Goal: Entertainment & Leisure: Browse casually

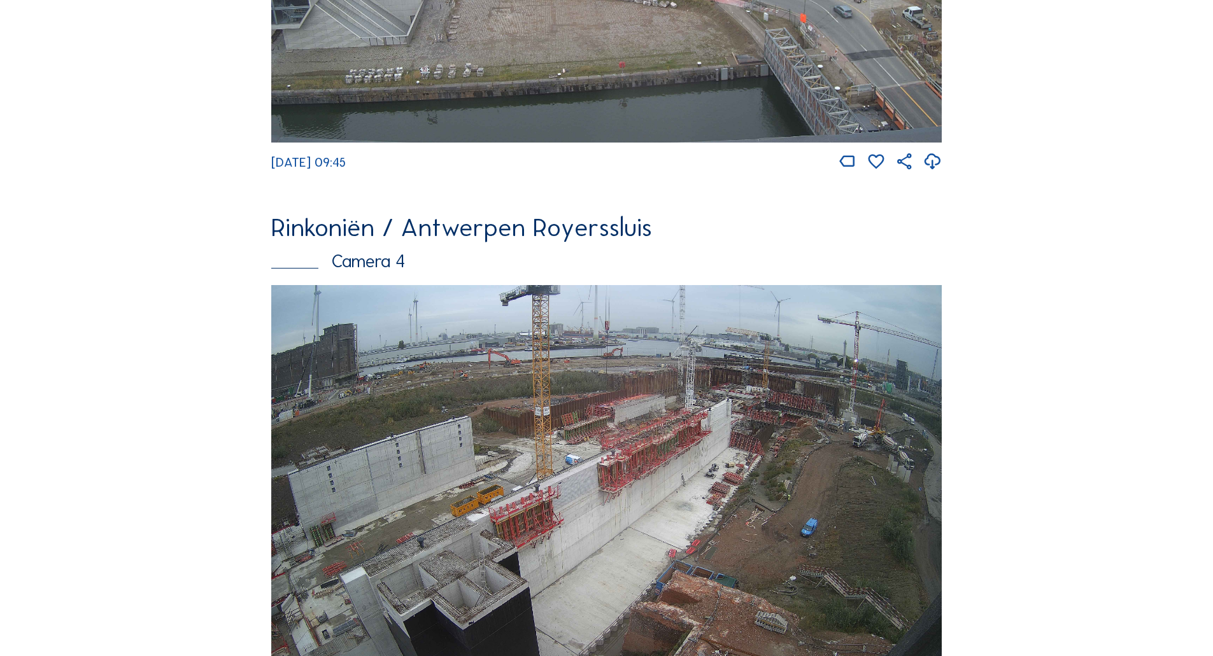
scroll to position [2055, 0]
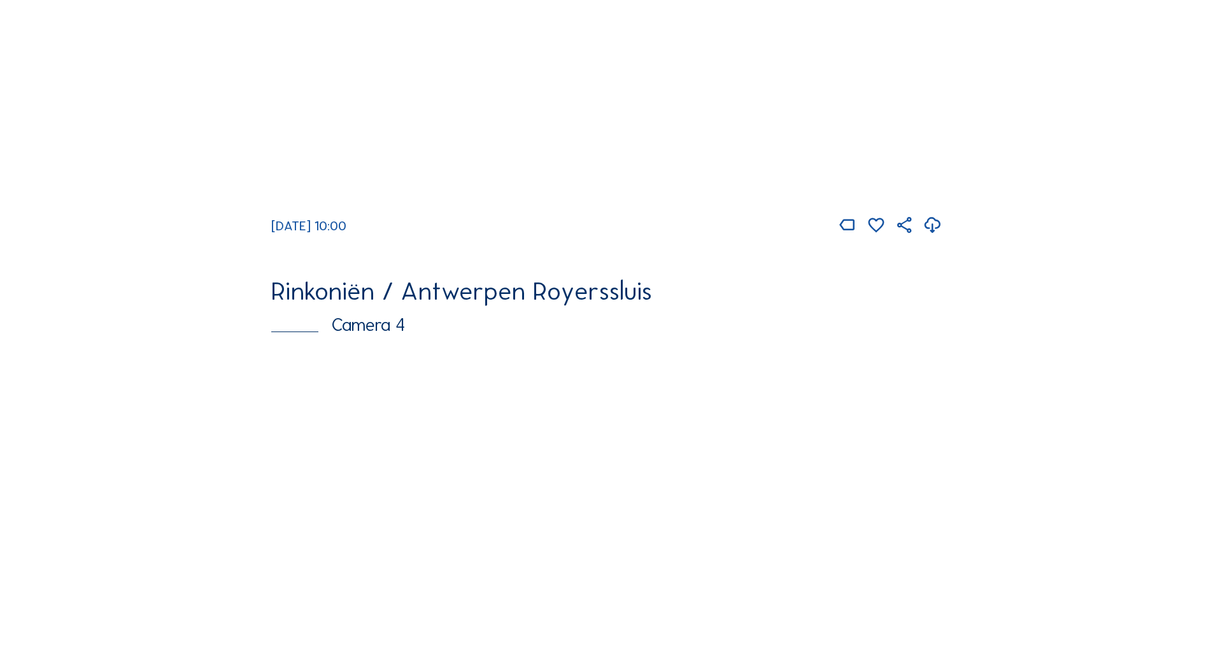
scroll to position [1737, 0]
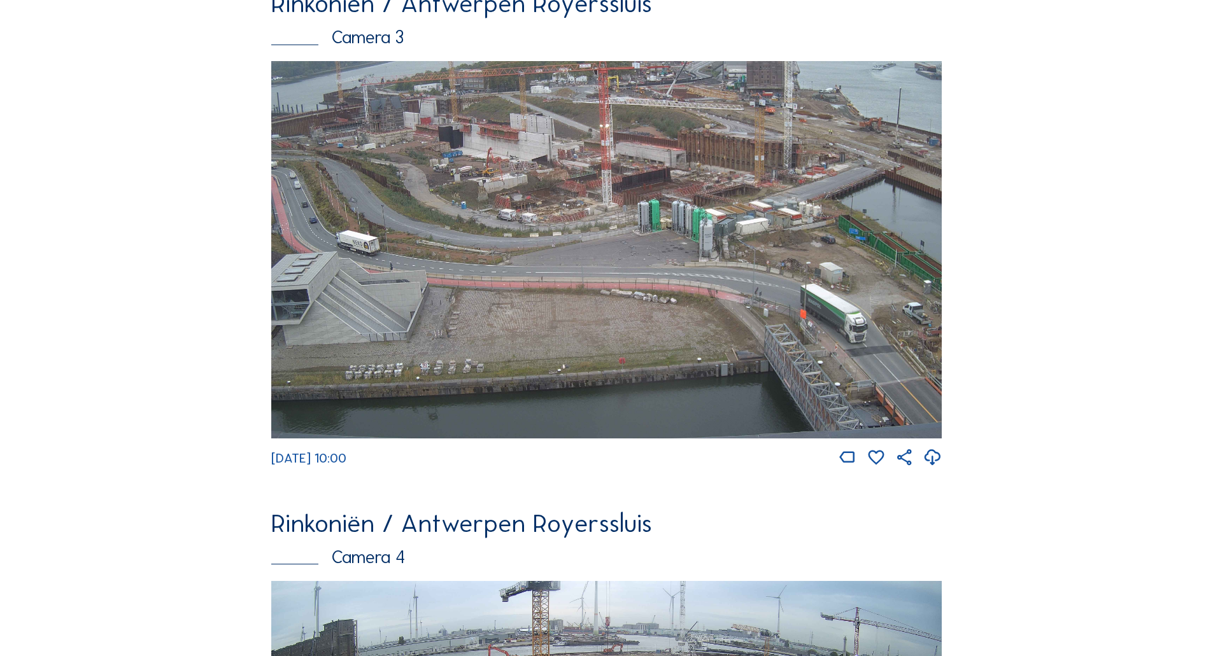
click at [572, 225] on img at bounding box center [606, 249] width 670 height 377
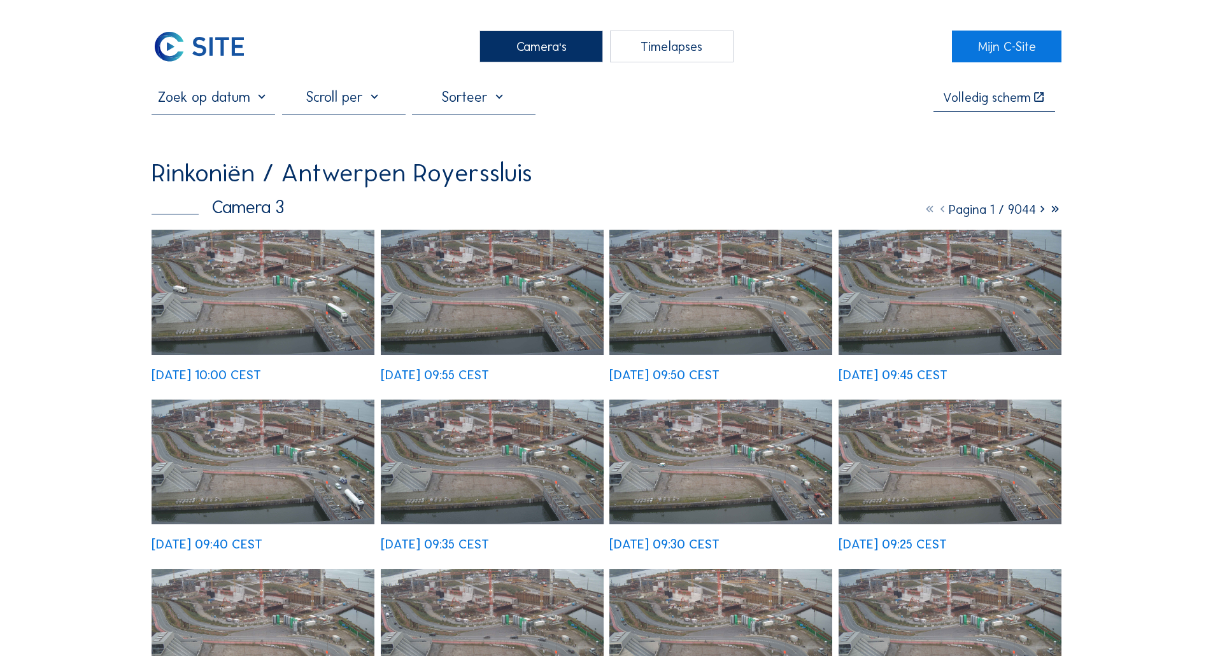
click at [278, 269] on img at bounding box center [263, 292] width 223 height 125
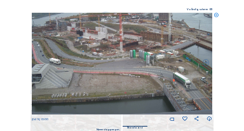
click at [132, 42] on img at bounding box center [122, 64] width 181 height 102
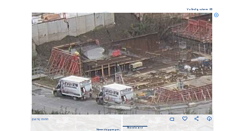
click at [217, 16] on icon at bounding box center [216, 15] width 5 height 5
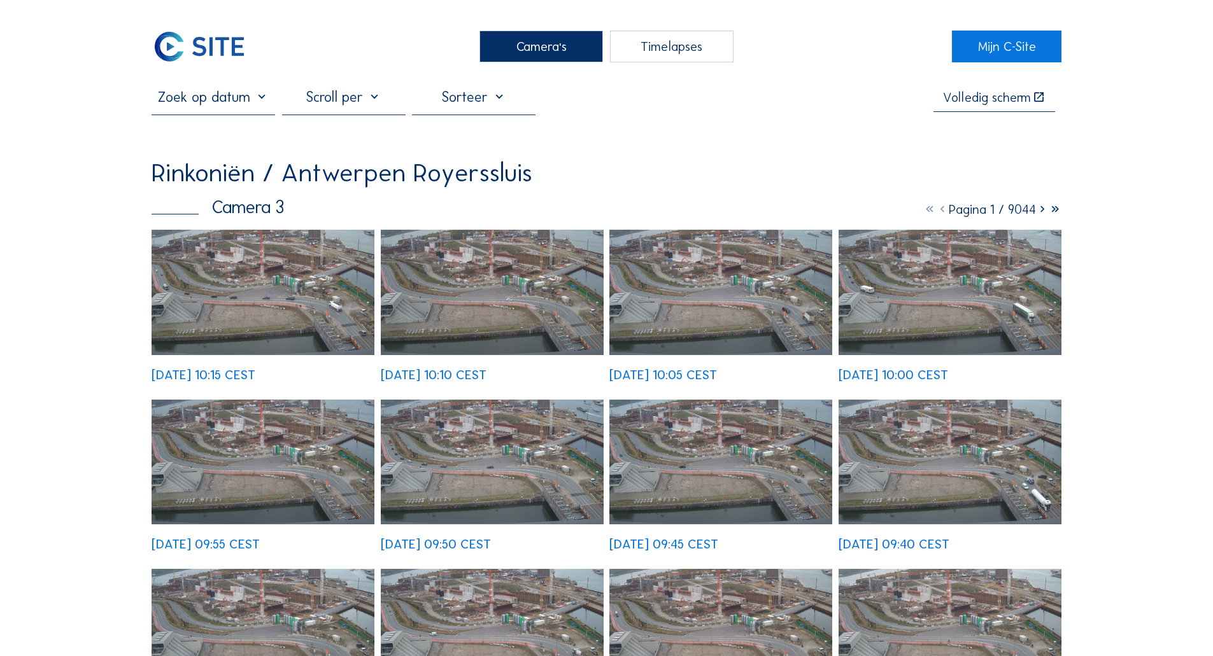
click at [183, 270] on img at bounding box center [263, 292] width 223 height 125
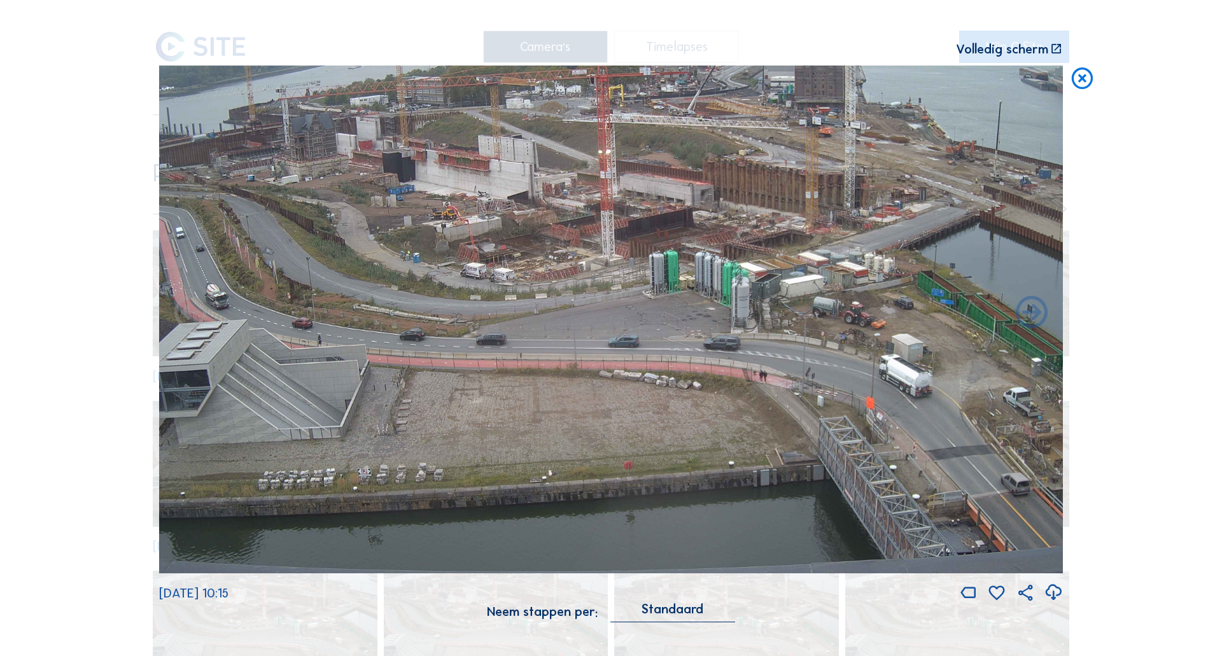
click at [498, 247] on img at bounding box center [611, 320] width 904 height 509
click at [1087, 74] on icon at bounding box center [1081, 79] width 25 height 27
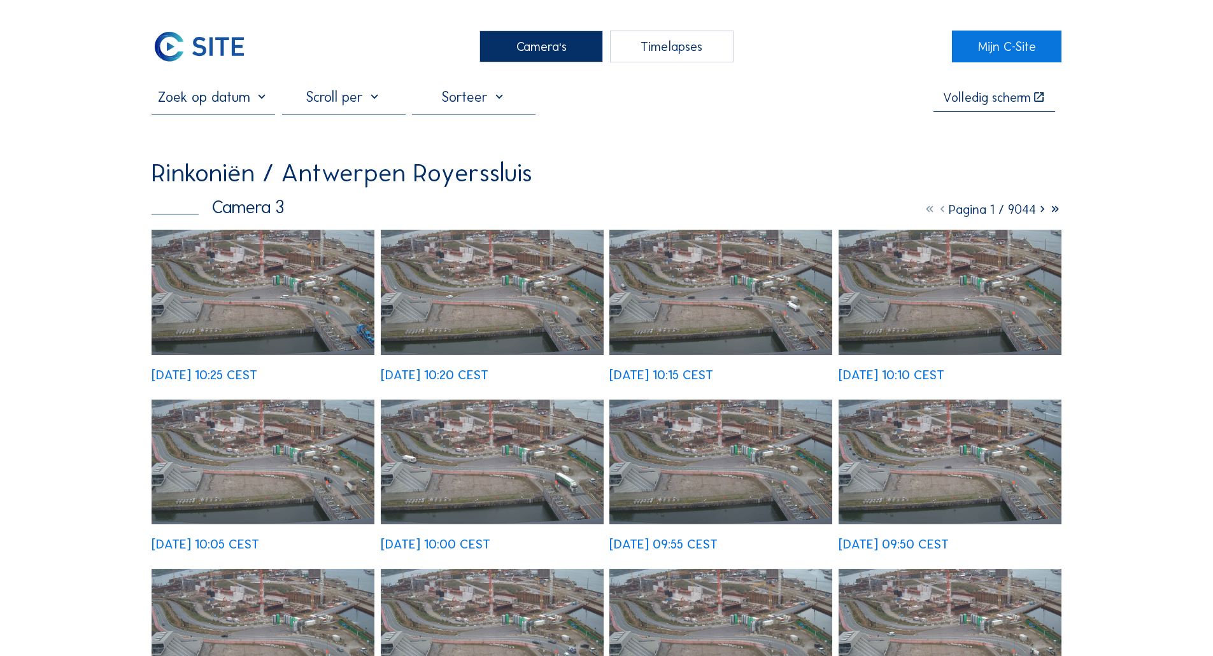
click at [222, 334] on div "Mo 06 Oct 2025 10:25 CEST Mo 06 Oct 2025 10:20 CEST Mo 06 Oct 2025 10:15 CEST M…" at bounding box center [607, 559] width 910 height 659
click at [220, 306] on img at bounding box center [263, 292] width 223 height 125
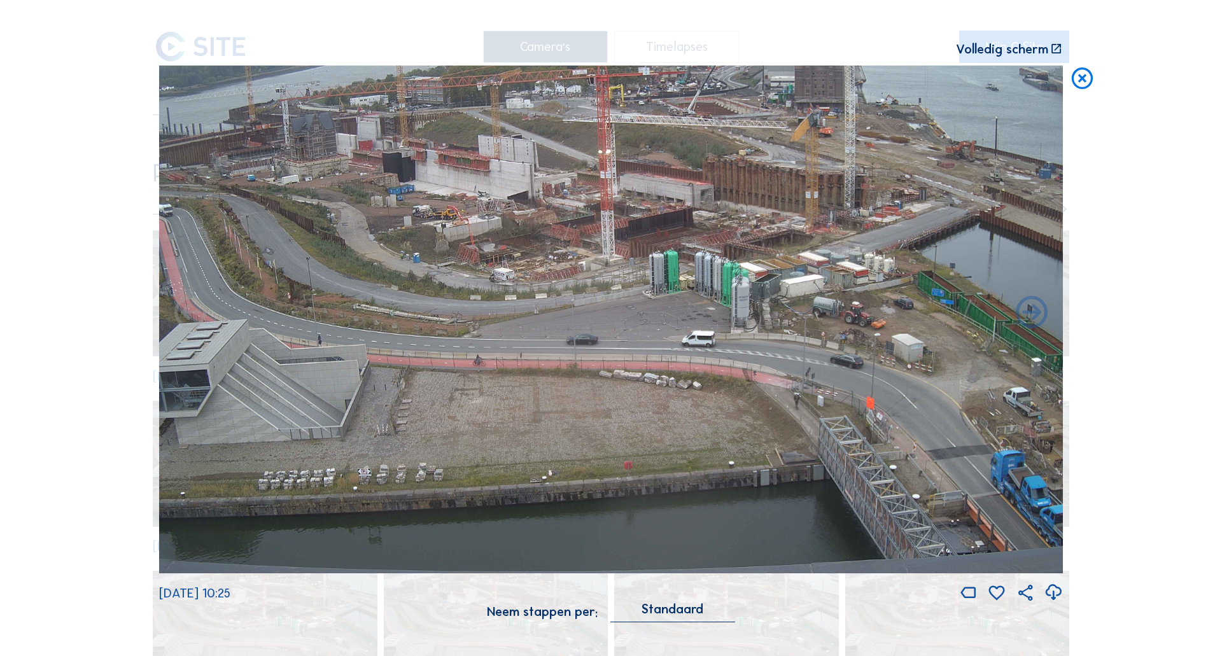
click at [1089, 83] on icon at bounding box center [1081, 79] width 25 height 27
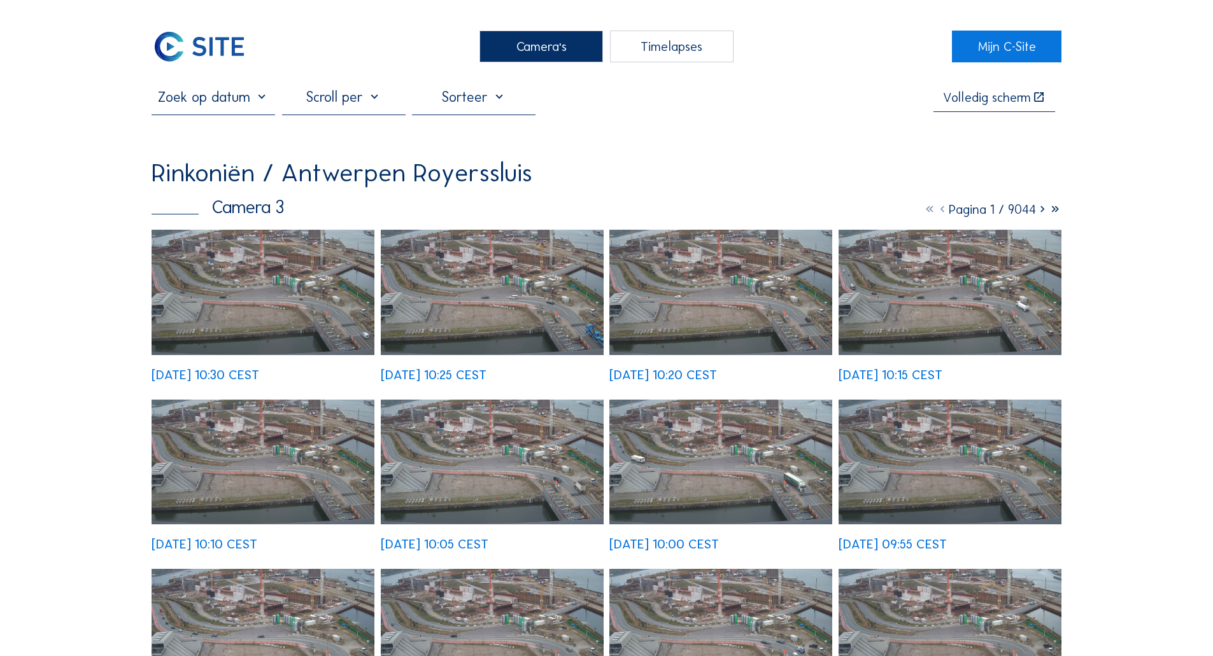
click at [250, 275] on div "[DATE] 10:30 CEST [DATE] 10:25 CEST [DATE] 10:20 CEST [DATE] 10:15 CEST [DATE] …" at bounding box center [607, 559] width 910 height 659
click at [255, 400] on img at bounding box center [263, 462] width 223 height 125
click at [221, 263] on img at bounding box center [263, 292] width 223 height 125
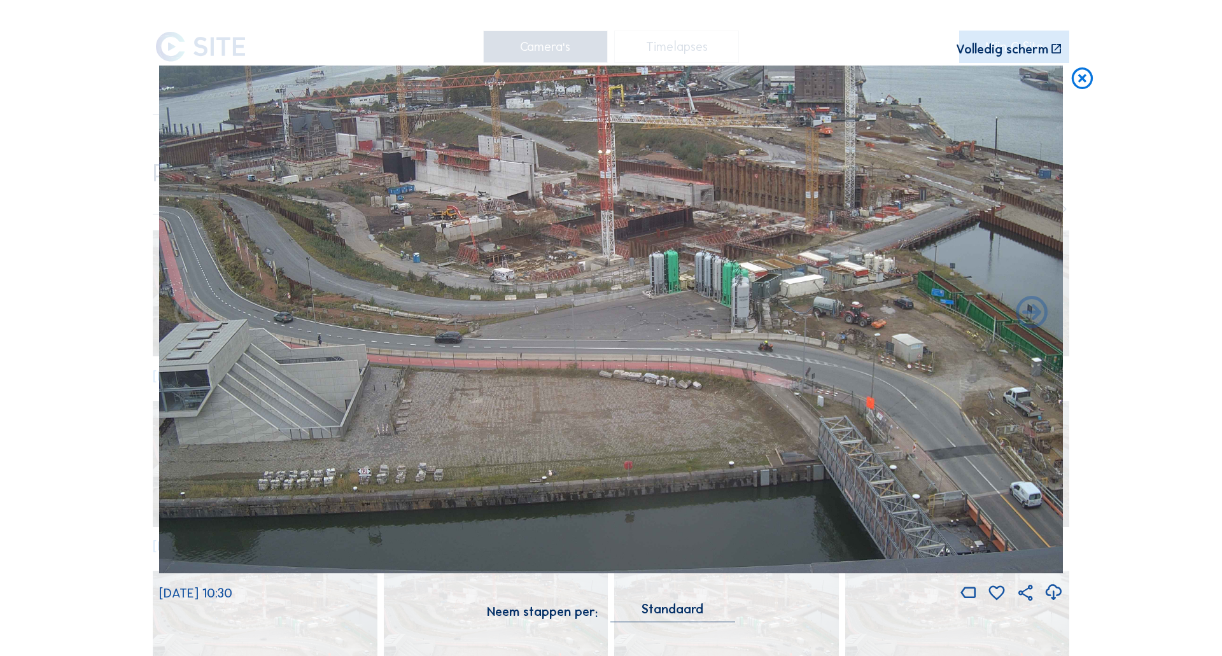
click at [1078, 81] on icon at bounding box center [1081, 79] width 25 height 27
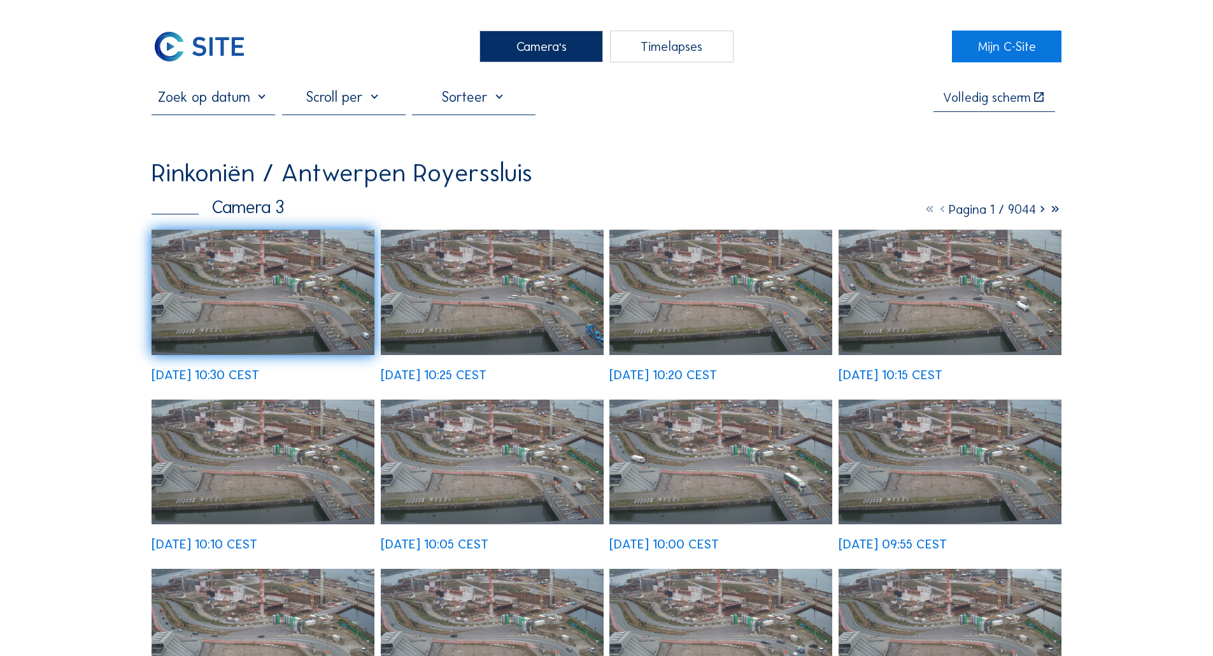
click at [544, 52] on div "Camera's" at bounding box center [540, 47] width 123 height 32
